Goal: Task Accomplishment & Management: Manage account settings

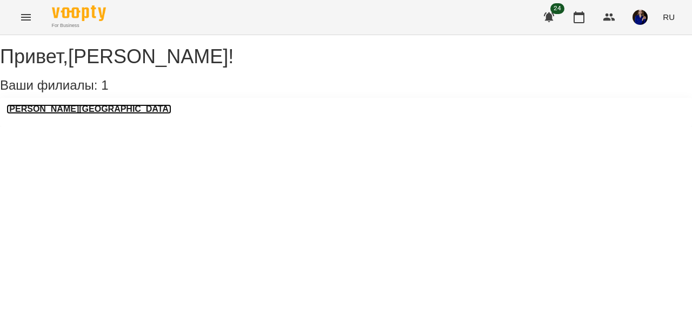
click at [88, 114] on h3 "[PERSON_NAME][GEOGRAPHIC_DATA]" at bounding box center [88, 109] width 165 height 10
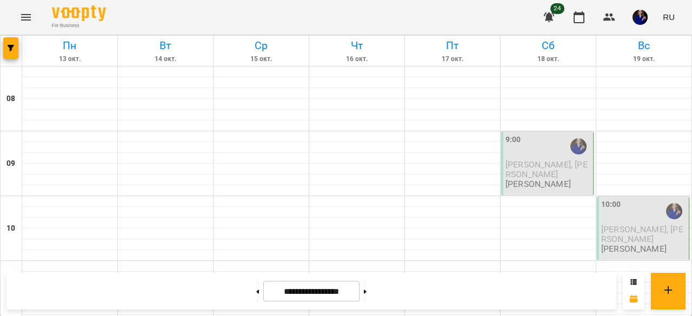
scroll to position [446, 0]
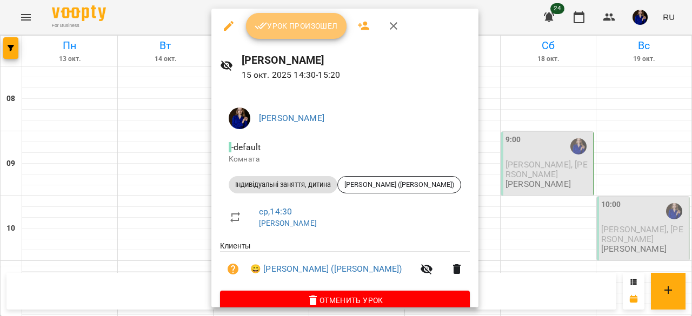
click at [269, 31] on span "Урок произошел" at bounding box center [296, 25] width 83 height 13
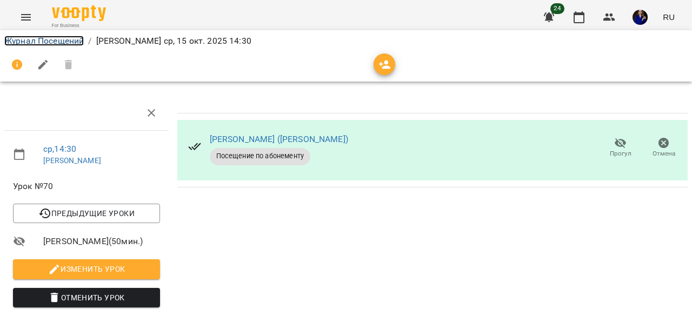
click at [33, 39] on link "Журнал Посещений" at bounding box center [44, 41] width 80 height 10
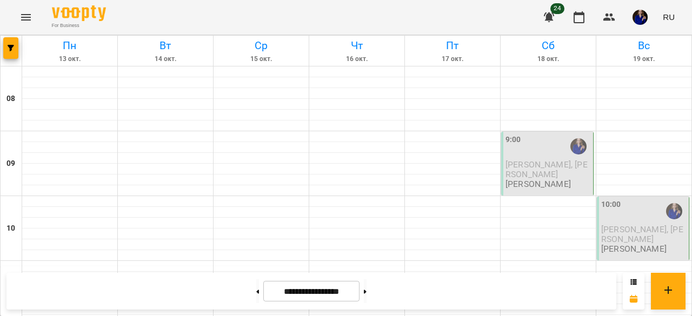
scroll to position [642, 0]
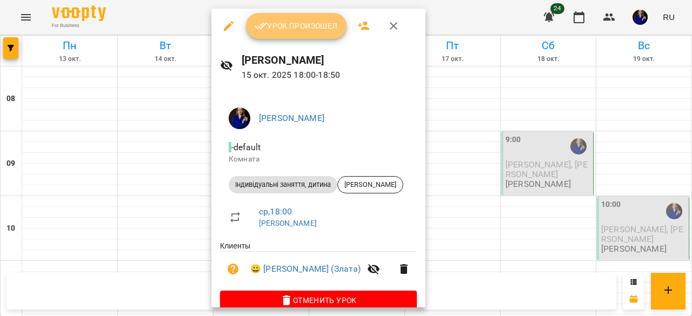
click at [301, 24] on span "Урок произошел" at bounding box center [296, 25] width 83 height 13
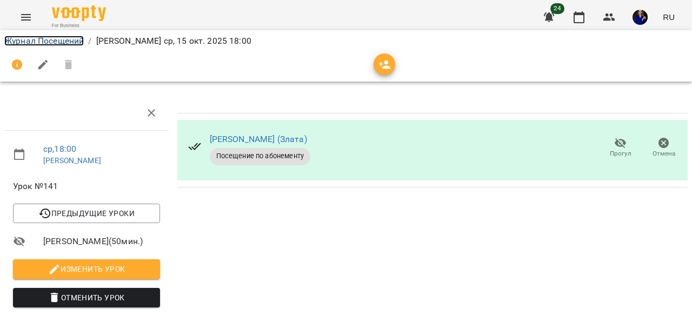
click at [32, 37] on link "Журнал Посещений" at bounding box center [44, 41] width 80 height 10
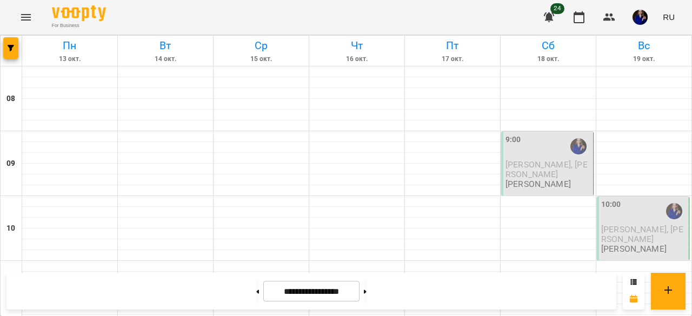
scroll to position [546, 0]
click at [257, 294] on icon at bounding box center [258, 292] width 3 height 4
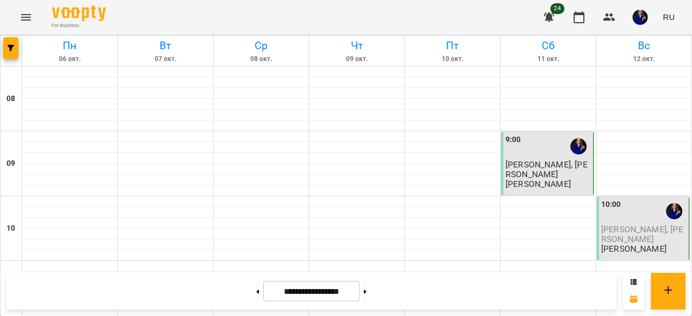
scroll to position [87, 0]
click at [256, 292] on button at bounding box center [257, 292] width 3 height 24
type input "**********"
